Goal: Check status: Check status

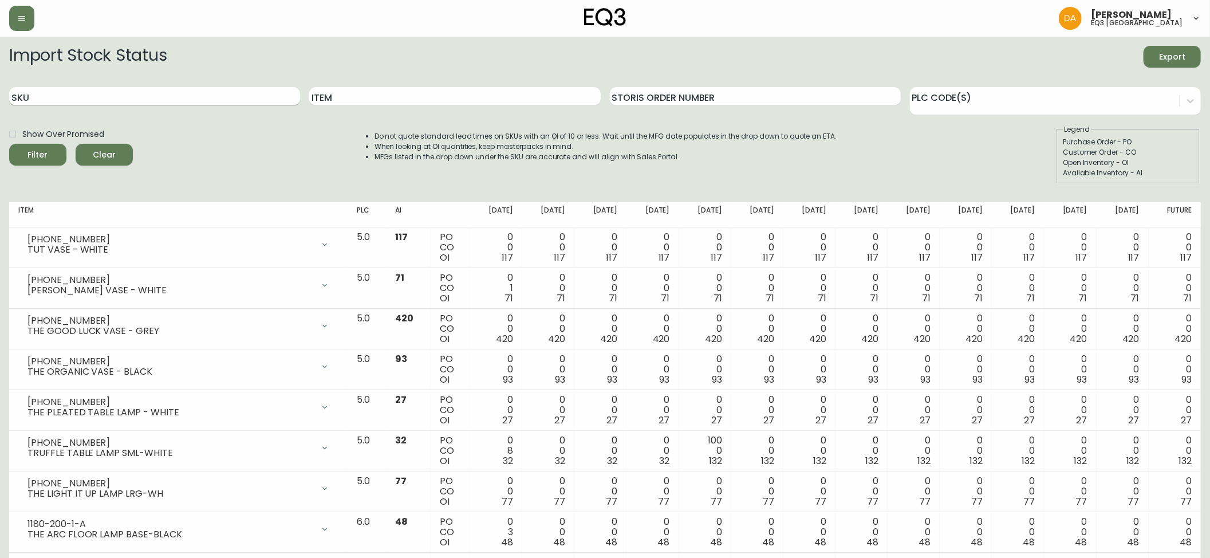
click at [64, 100] on input "SKU" at bounding box center [154, 96] width 291 height 18
paste input "[PHONE_NUMBER]"
type input "[PHONE_NUMBER]"
click at [37, 152] on icon "submit" at bounding box center [33, 153] width 12 height 12
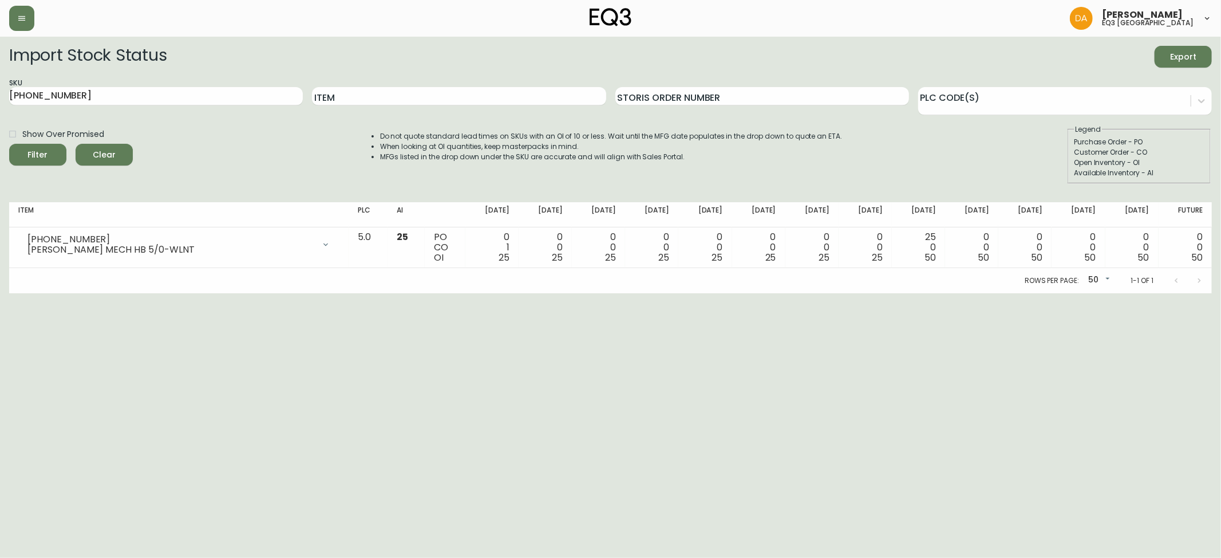
click at [111, 155] on span "Clear" at bounding box center [104, 155] width 39 height 14
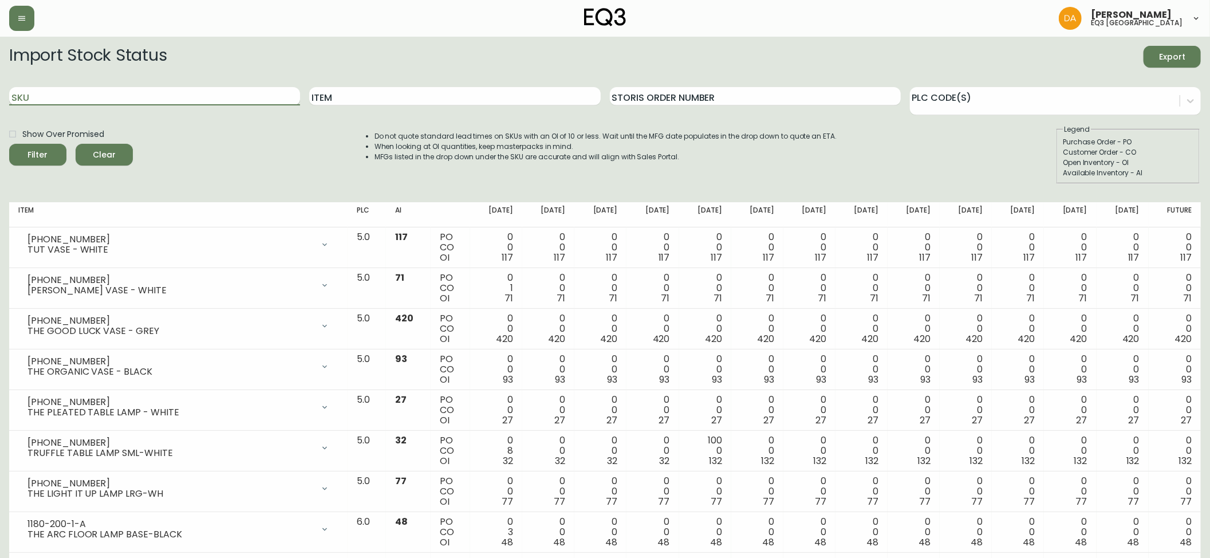
click at [33, 98] on input "SKU" at bounding box center [154, 96] width 291 height 18
paste input "[PHONE_NUMBER]"
type input "[PHONE_NUMBER]"
click at [31, 148] on icon "submit" at bounding box center [33, 153] width 11 height 11
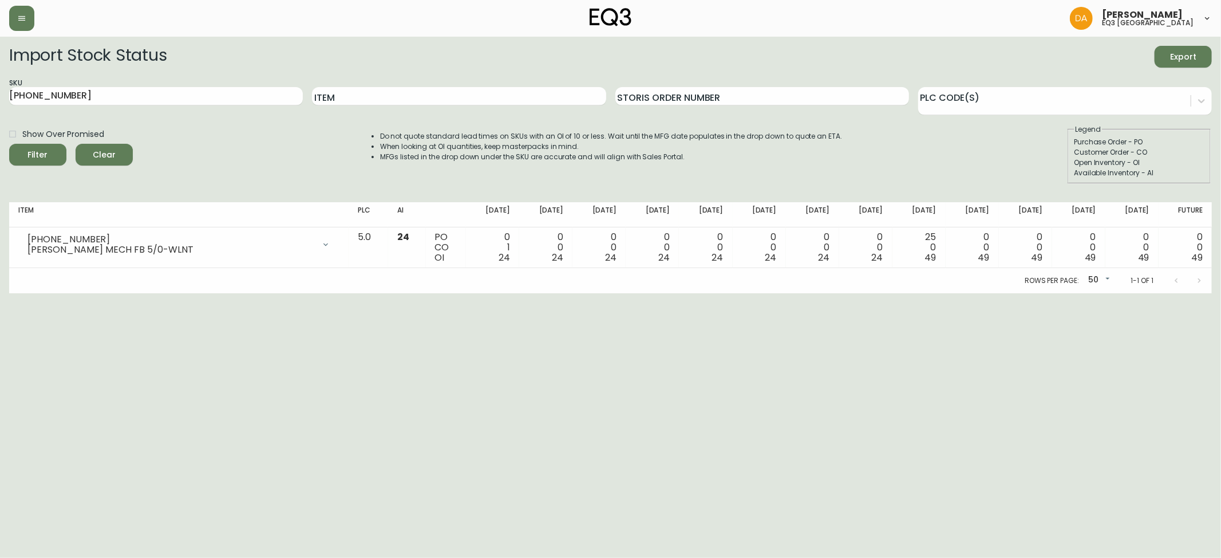
click at [102, 155] on span "Clear" at bounding box center [104, 155] width 39 height 14
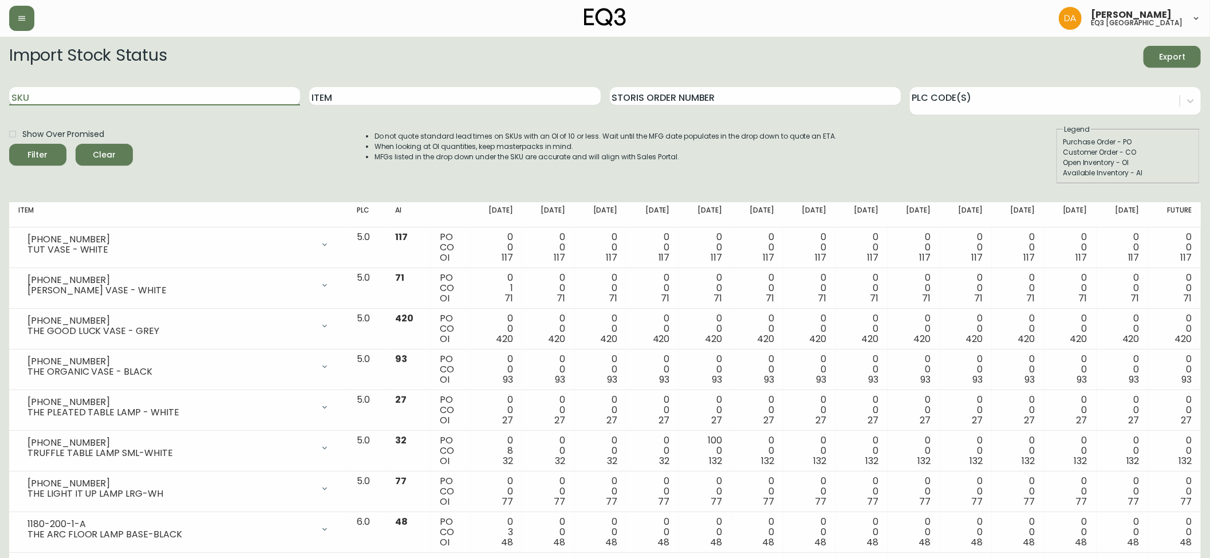
click at [24, 88] on input "SKU" at bounding box center [154, 96] width 291 height 18
paste input "[PHONE_NUMBER]"
type input "[PHONE_NUMBER]"
click at [48, 155] on span "Filter" at bounding box center [37, 155] width 39 height 14
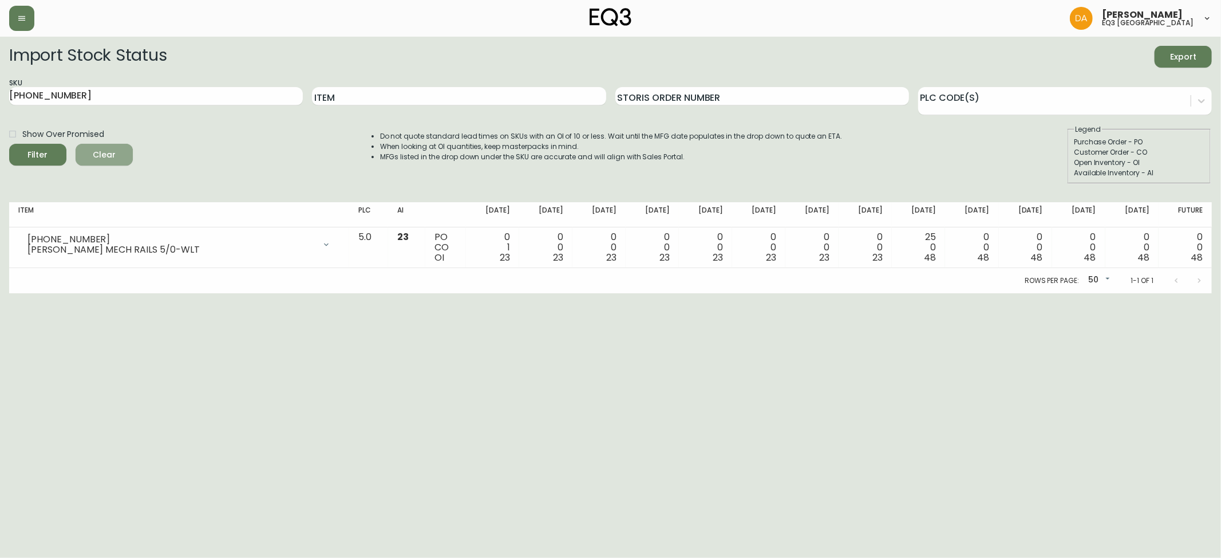
click at [117, 148] on span "Clear" at bounding box center [104, 155] width 39 height 14
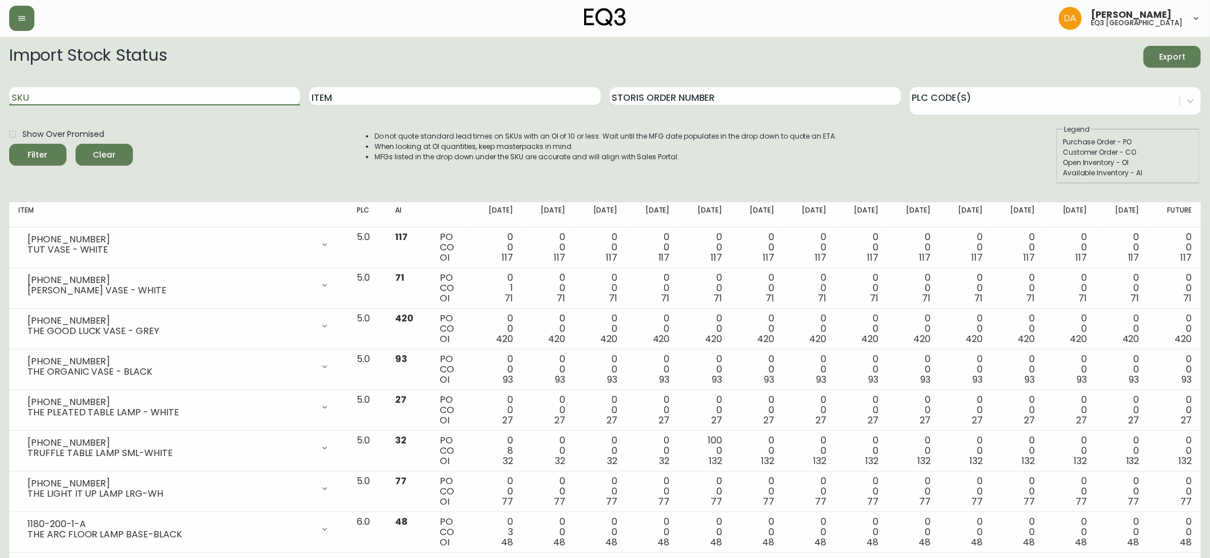
click at [24, 99] on input "SKU" at bounding box center [154, 96] width 291 height 18
paste input "[PHONE_NUMBER]"
type input "[PHONE_NUMBER]"
click at [47, 151] on div "Filter" at bounding box center [38, 155] width 20 height 14
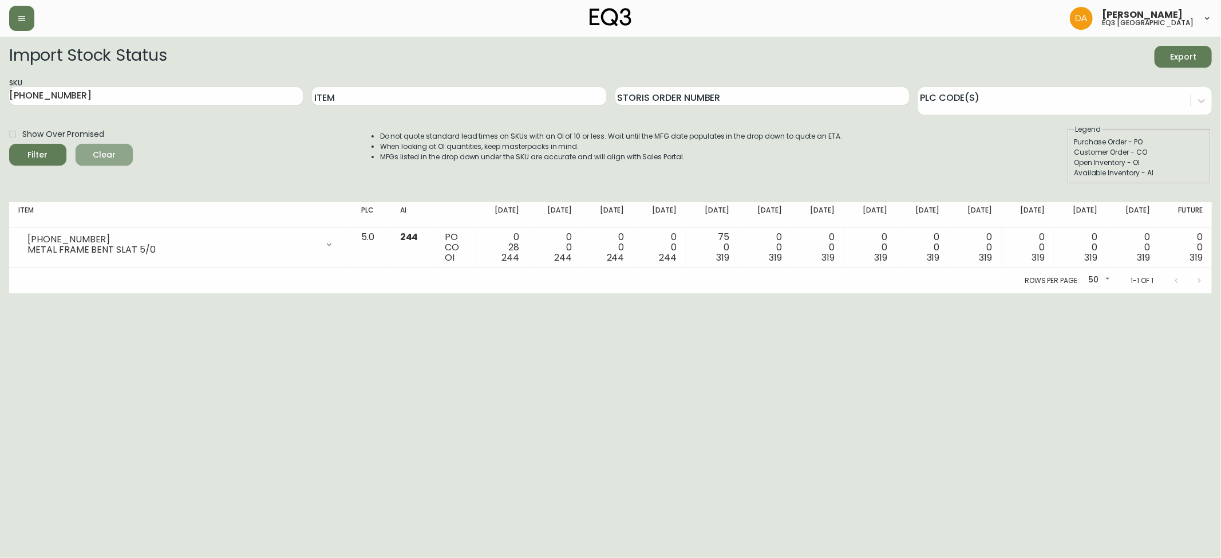
click at [115, 149] on span "Clear" at bounding box center [104, 155] width 39 height 14
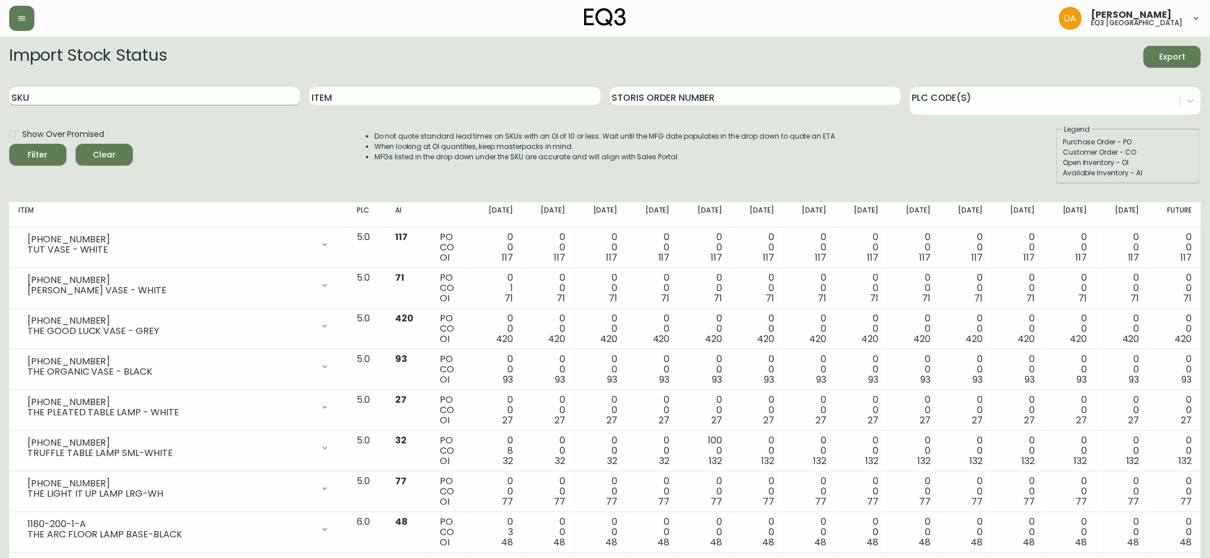
click at [60, 102] on input "SKU" at bounding box center [154, 96] width 291 height 18
paste input "[PHONE_NUMBER]"
type input "[PHONE_NUMBER]"
click at [46, 152] on div "Filter" at bounding box center [38, 155] width 20 height 14
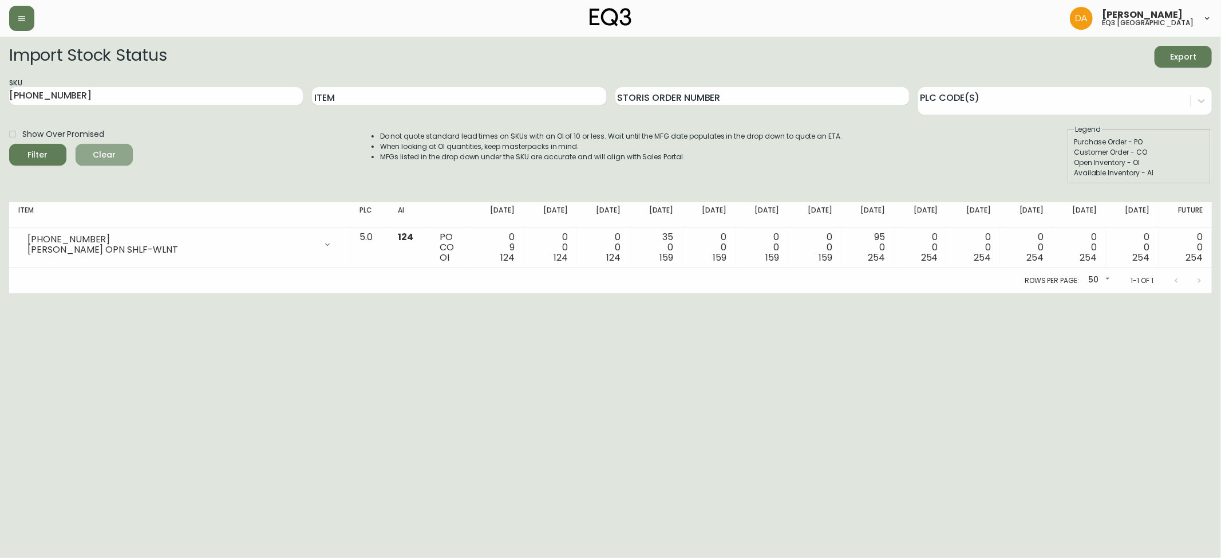
click at [95, 149] on span "Clear" at bounding box center [104, 155] width 39 height 14
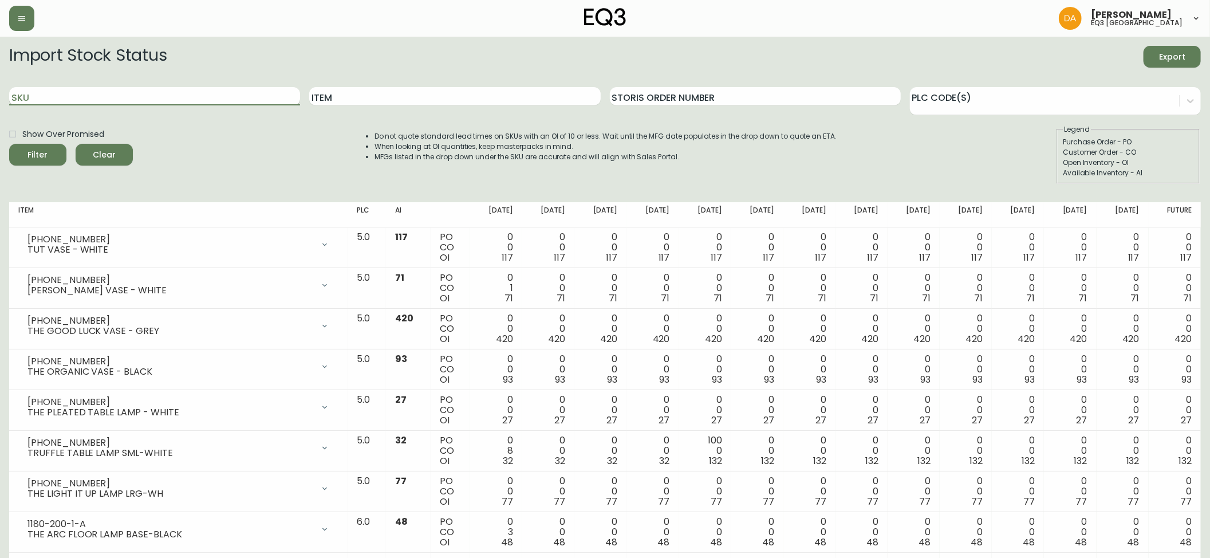
click at [37, 102] on input "SKU" at bounding box center [154, 96] width 291 height 18
paste input "[PHONE_NUMBER]"
type input "[PHONE_NUMBER]"
click at [49, 156] on span "Filter" at bounding box center [37, 155] width 39 height 14
